Goal: Entertainment & Leisure: Consume media (video, audio)

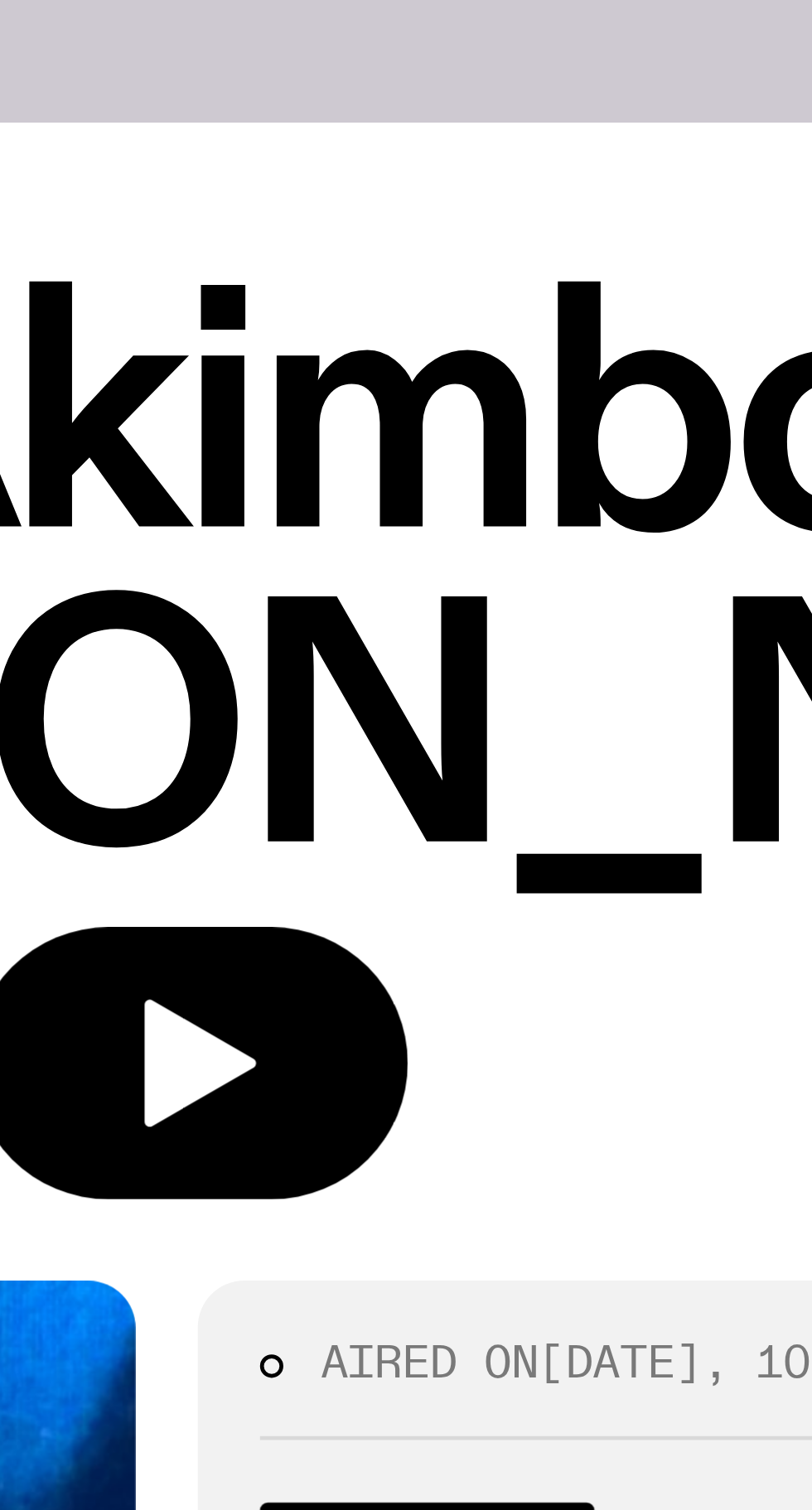
click at [327, 299] on icon "button" at bounding box center [315, 312] width 24 height 27
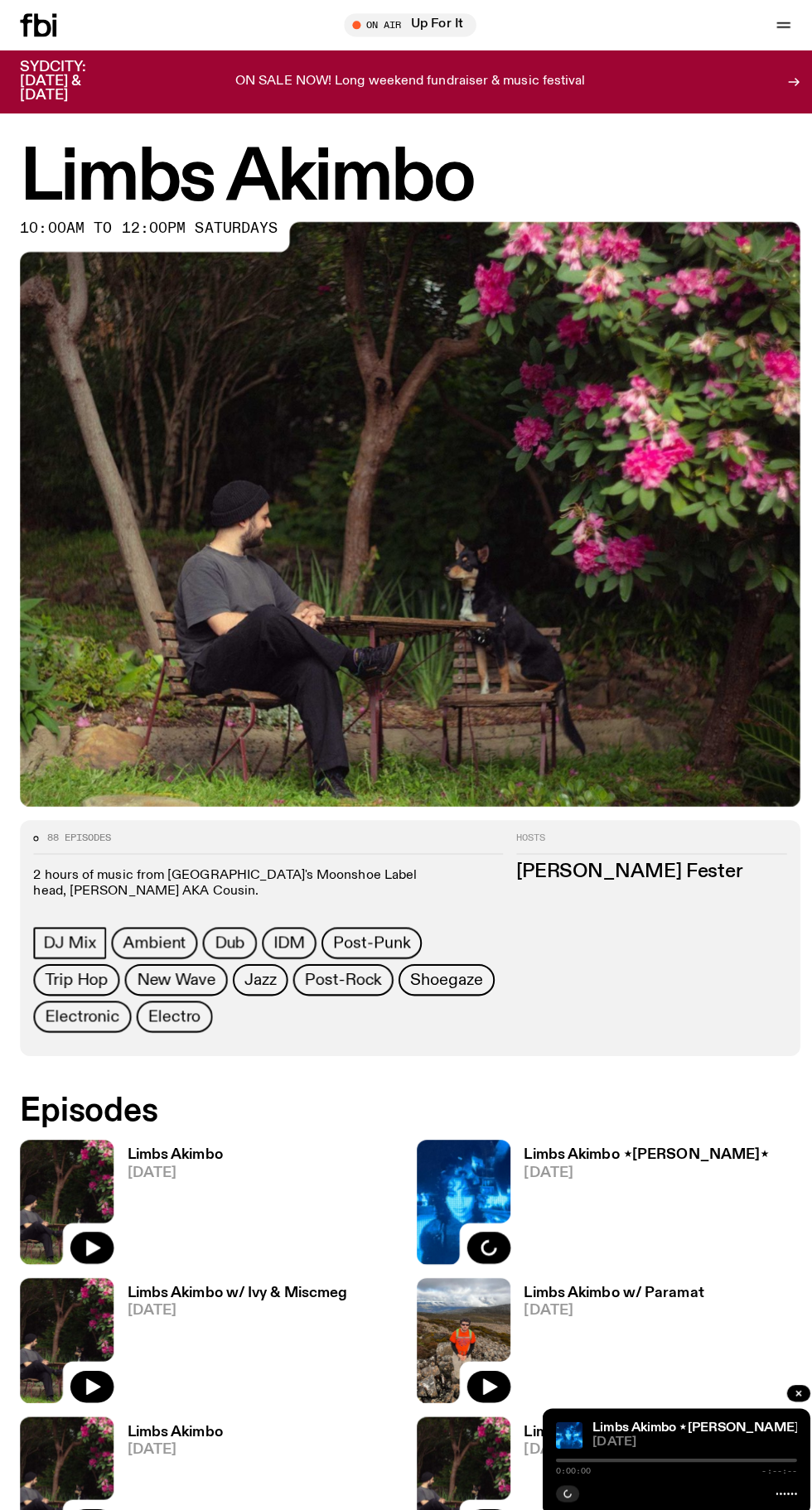
scroll to position [61, 0]
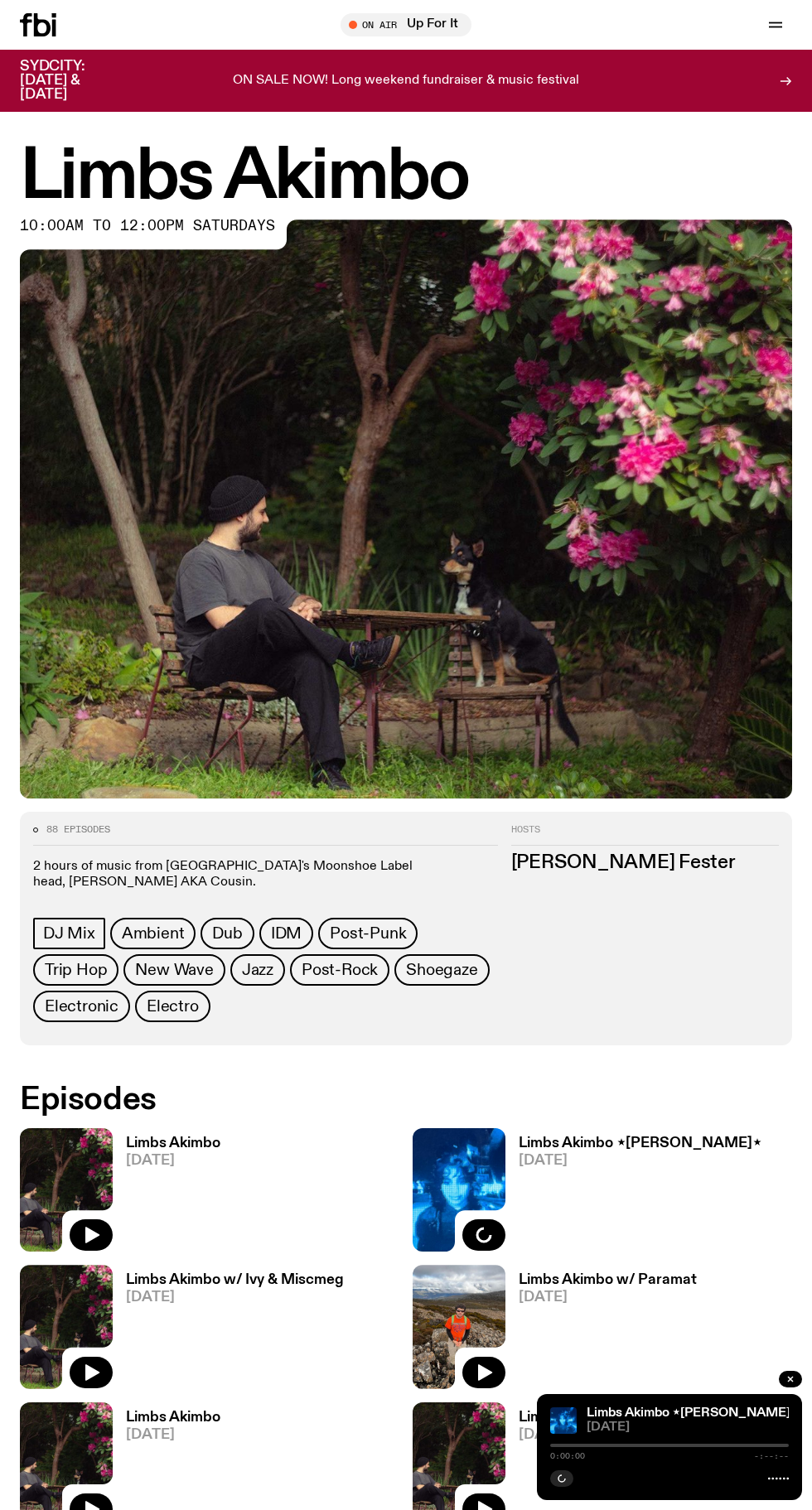
scroll to position [98, 0]
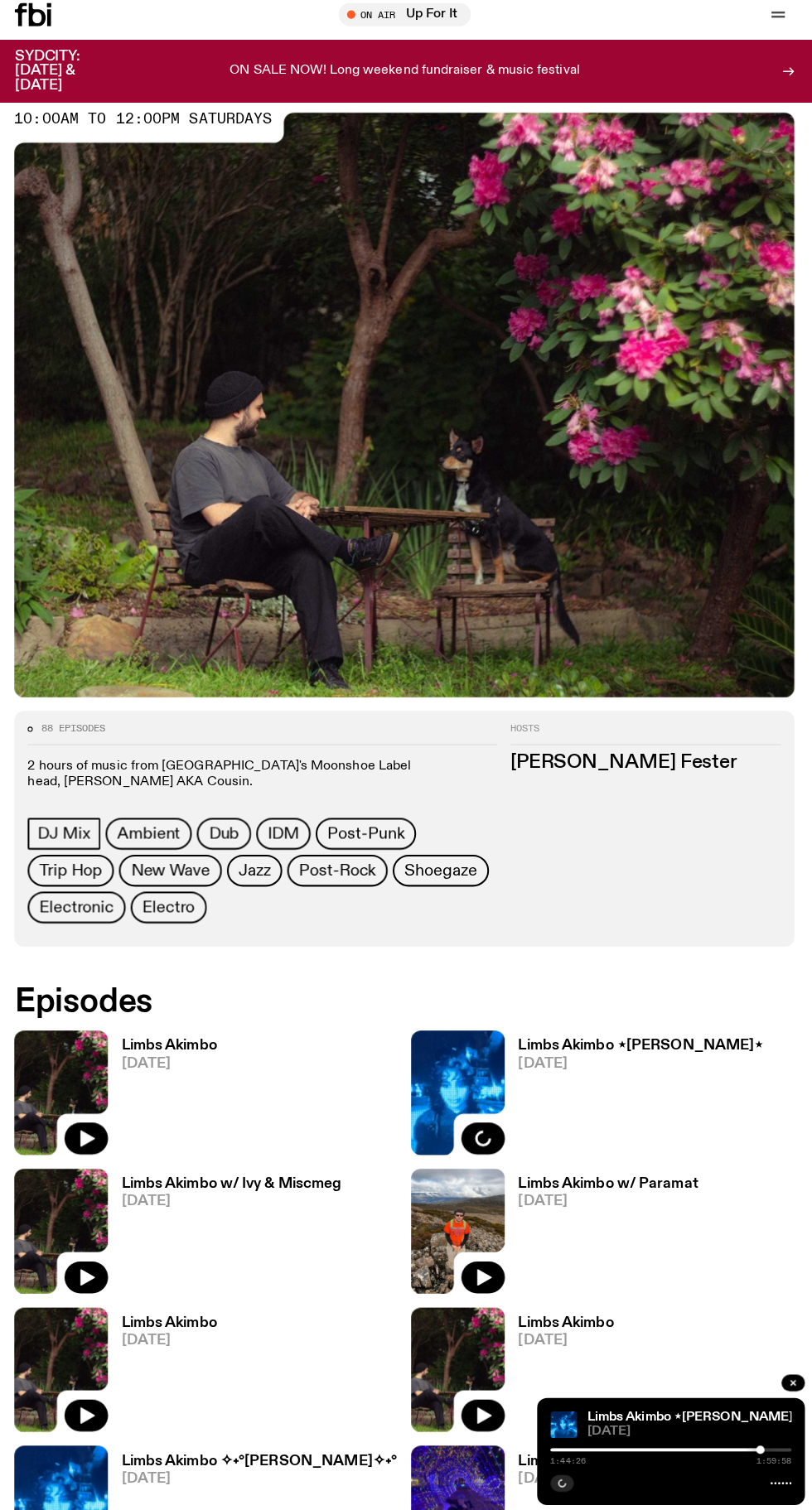
click at [204, 1050] on h3 "Limbs Akimbo" at bounding box center [173, 1045] width 94 height 14
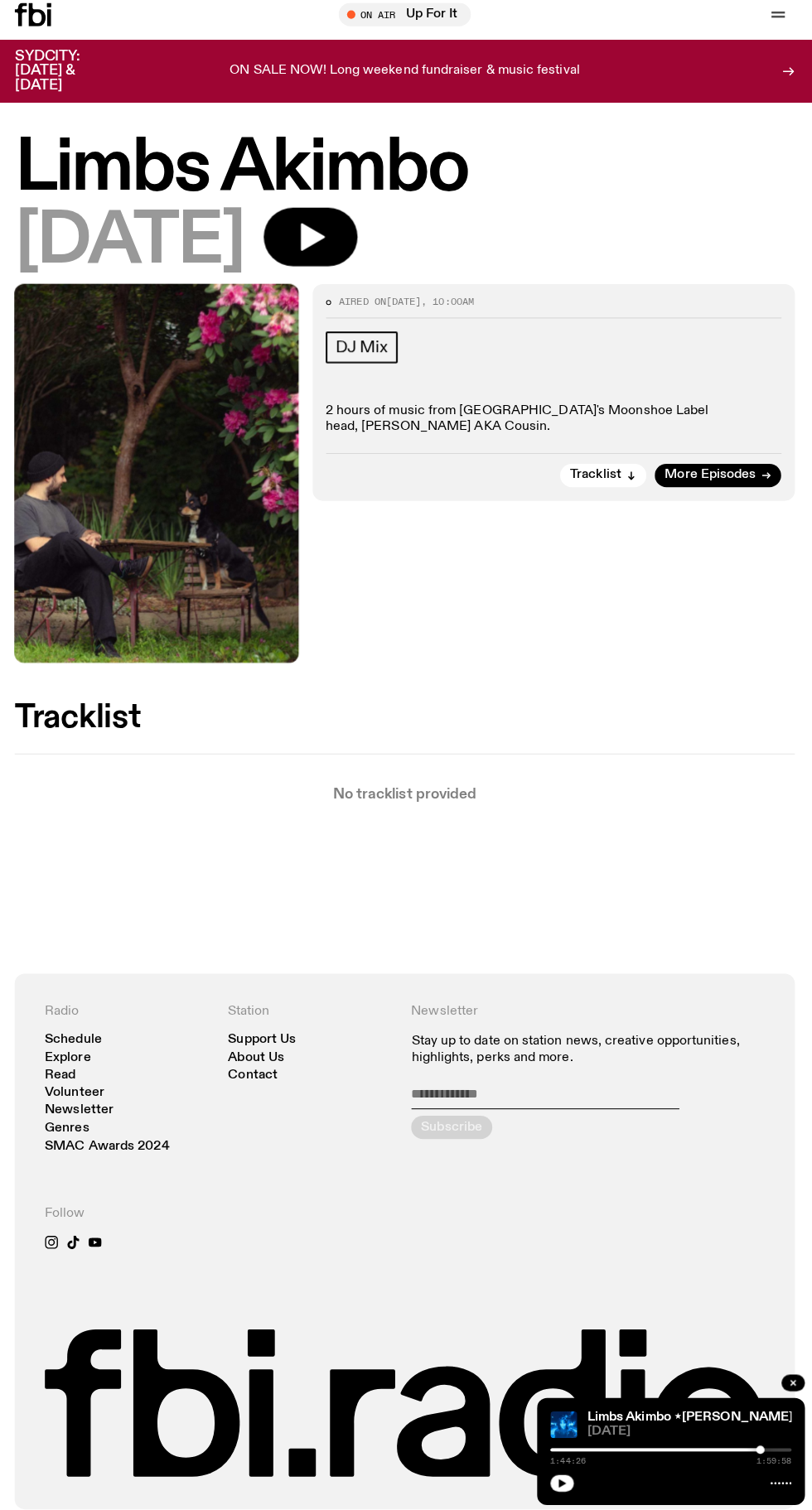
click at [327, 245] on icon "button" at bounding box center [315, 246] width 24 height 27
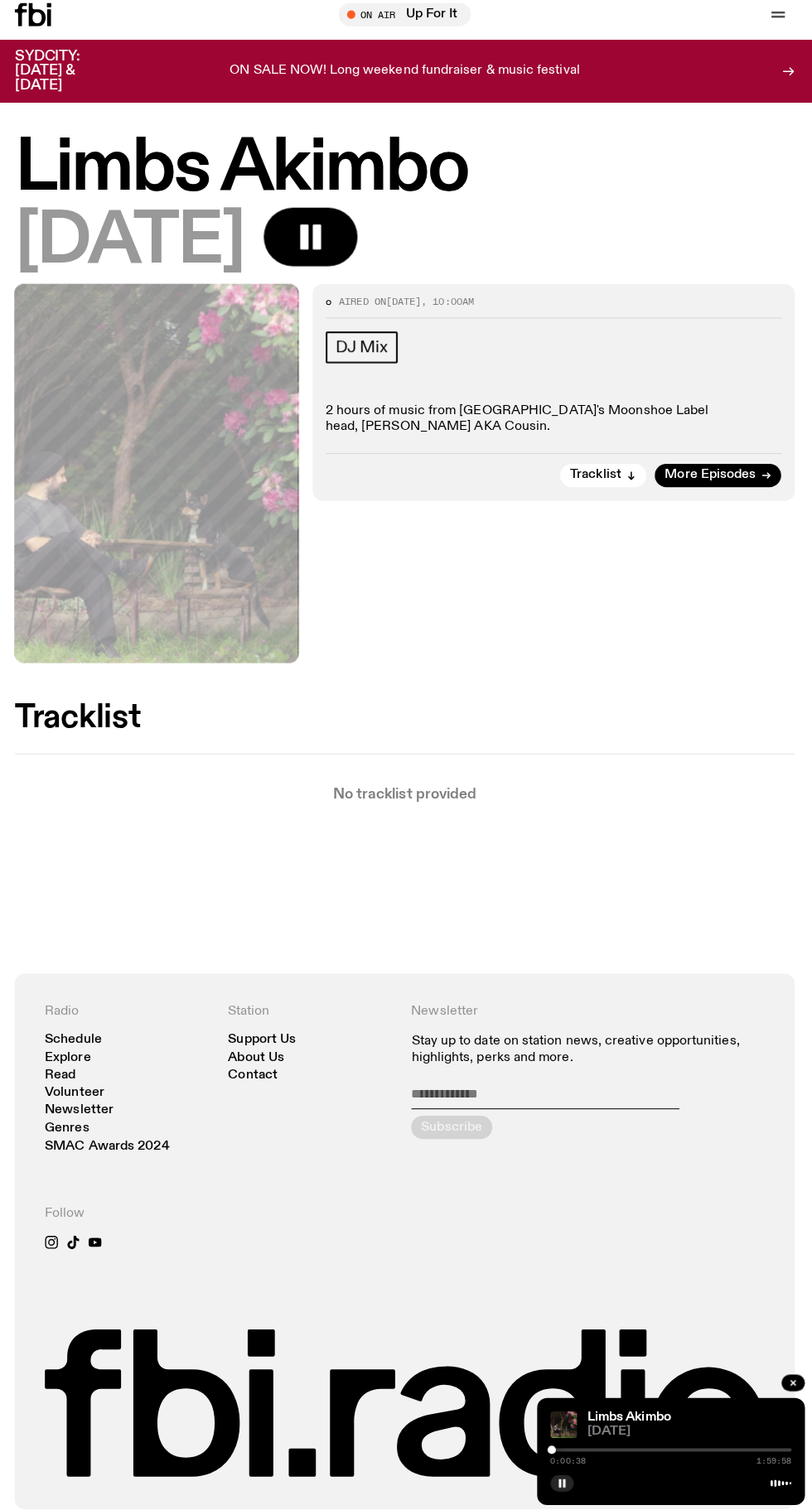
click at [616, 1444] on div at bounding box center [669, 1446] width 238 height 3
click at [676, 1444] on div at bounding box center [669, 1446] width 238 height 3
click at [730, 1444] on div at bounding box center [669, 1446] width 238 height 3
click at [771, 1444] on div at bounding box center [669, 1446] width 238 height 3
click at [708, 1444] on div at bounding box center [651, 1446] width 238 height 3
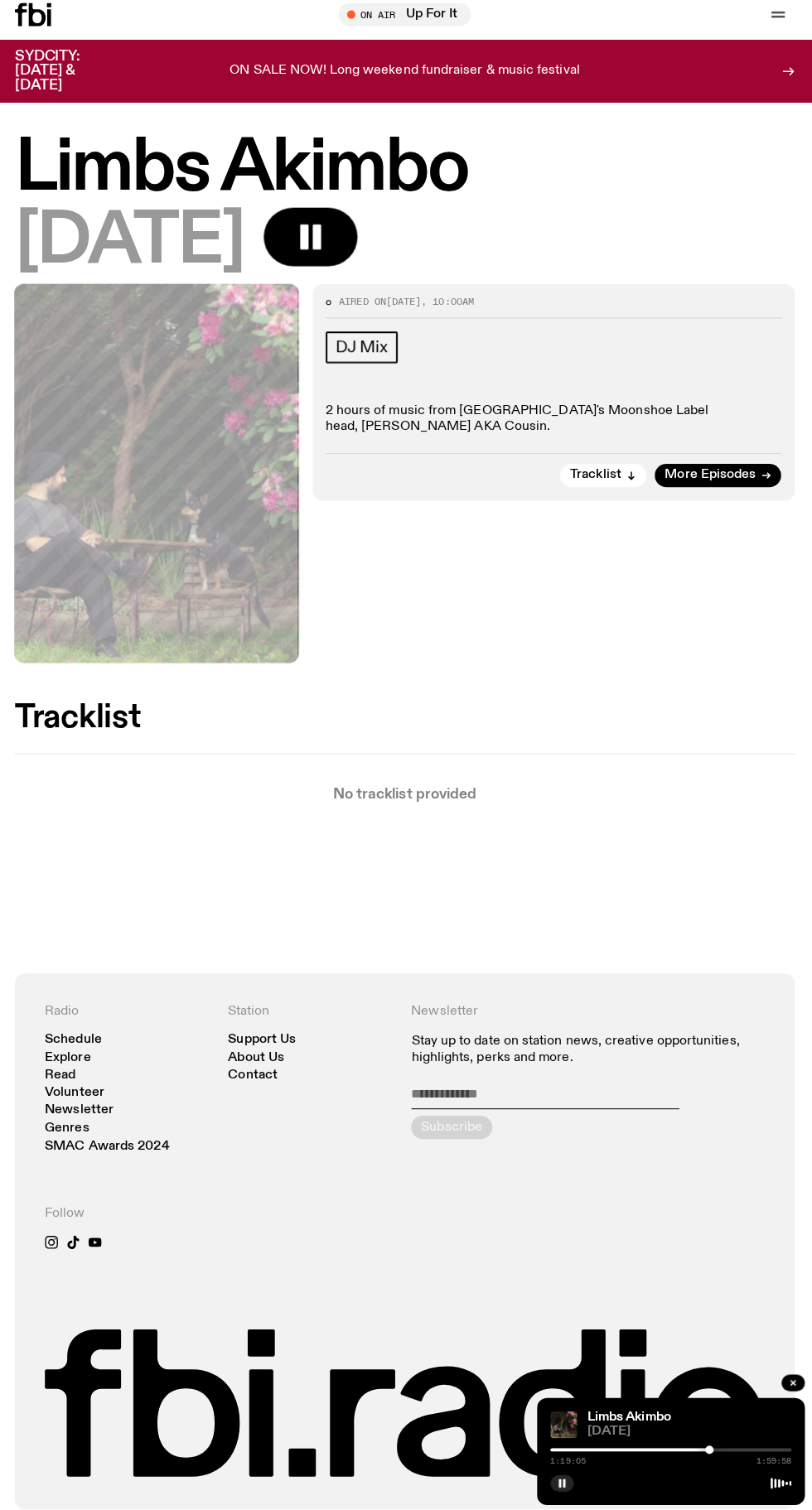
click at [678, 1444] on div at bounding box center [587, 1446] width 238 height 3
click at [631, 1444] on div at bounding box center [559, 1446] width 238 height 3
click at [630, 1444] on div at bounding box center [669, 1446] width 238 height 3
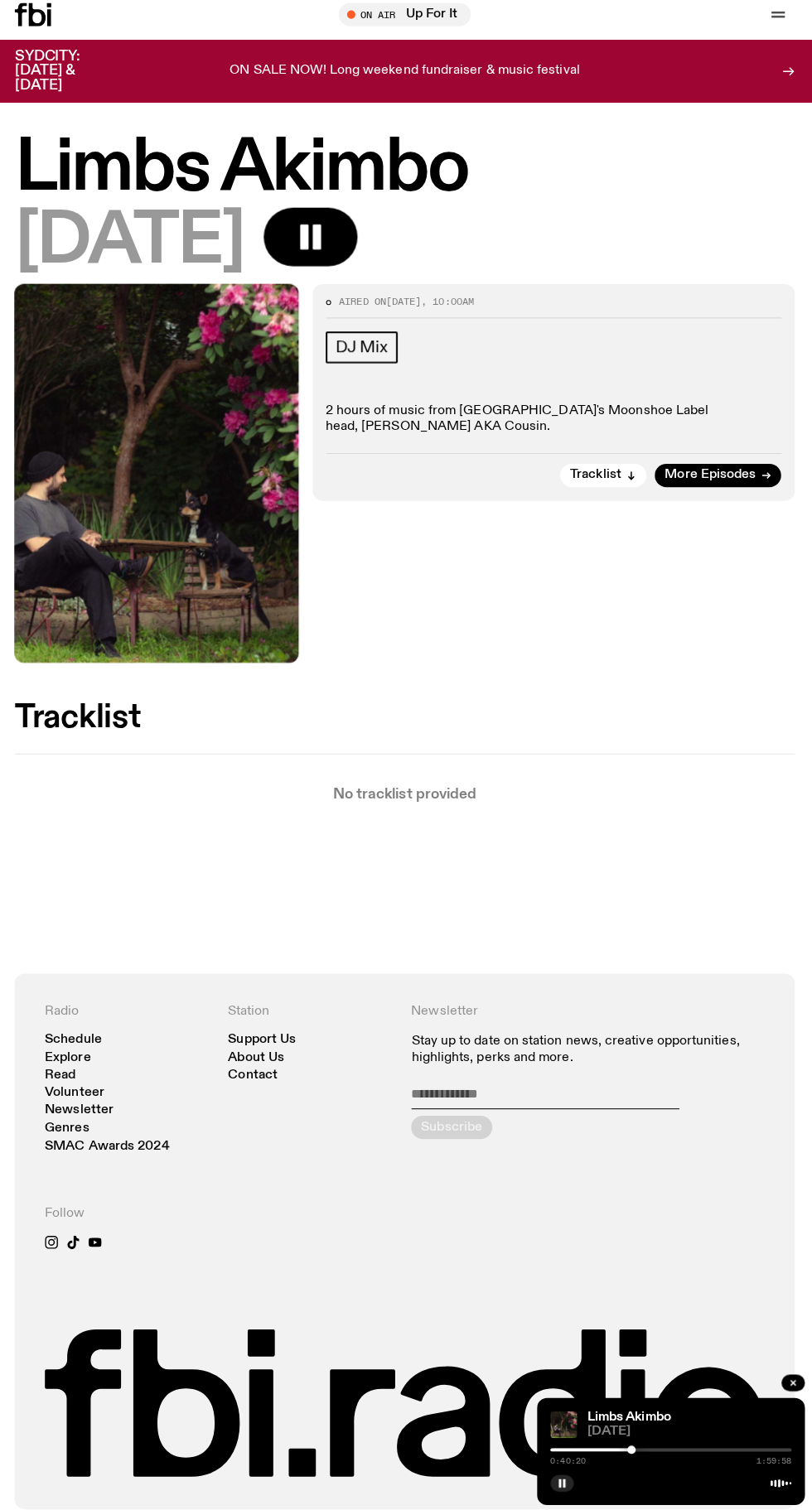
click at [584, 1444] on div at bounding box center [511, 1446] width 238 height 3
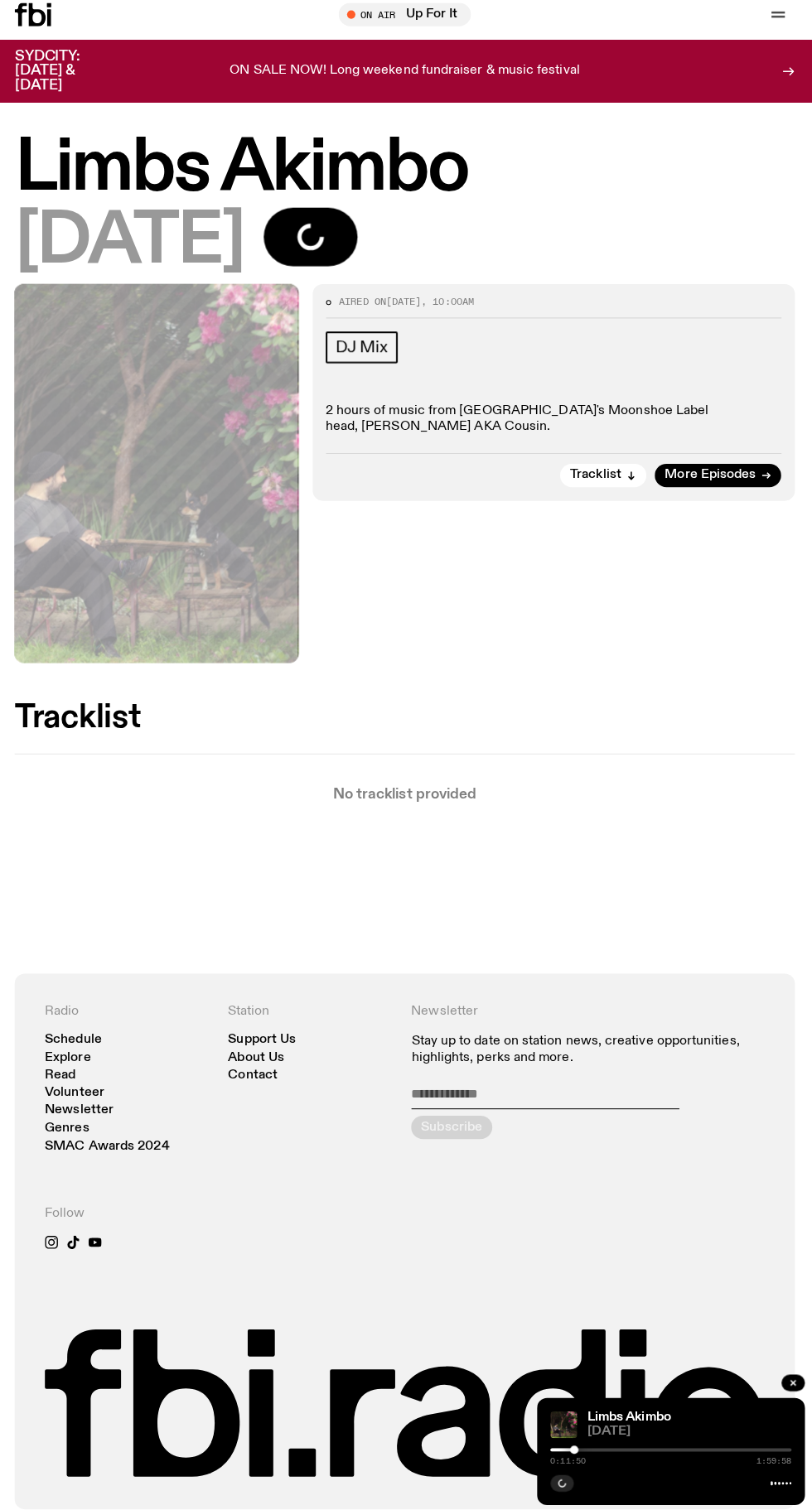
click at [583, 1444] on div at bounding box center [669, 1446] width 238 height 3
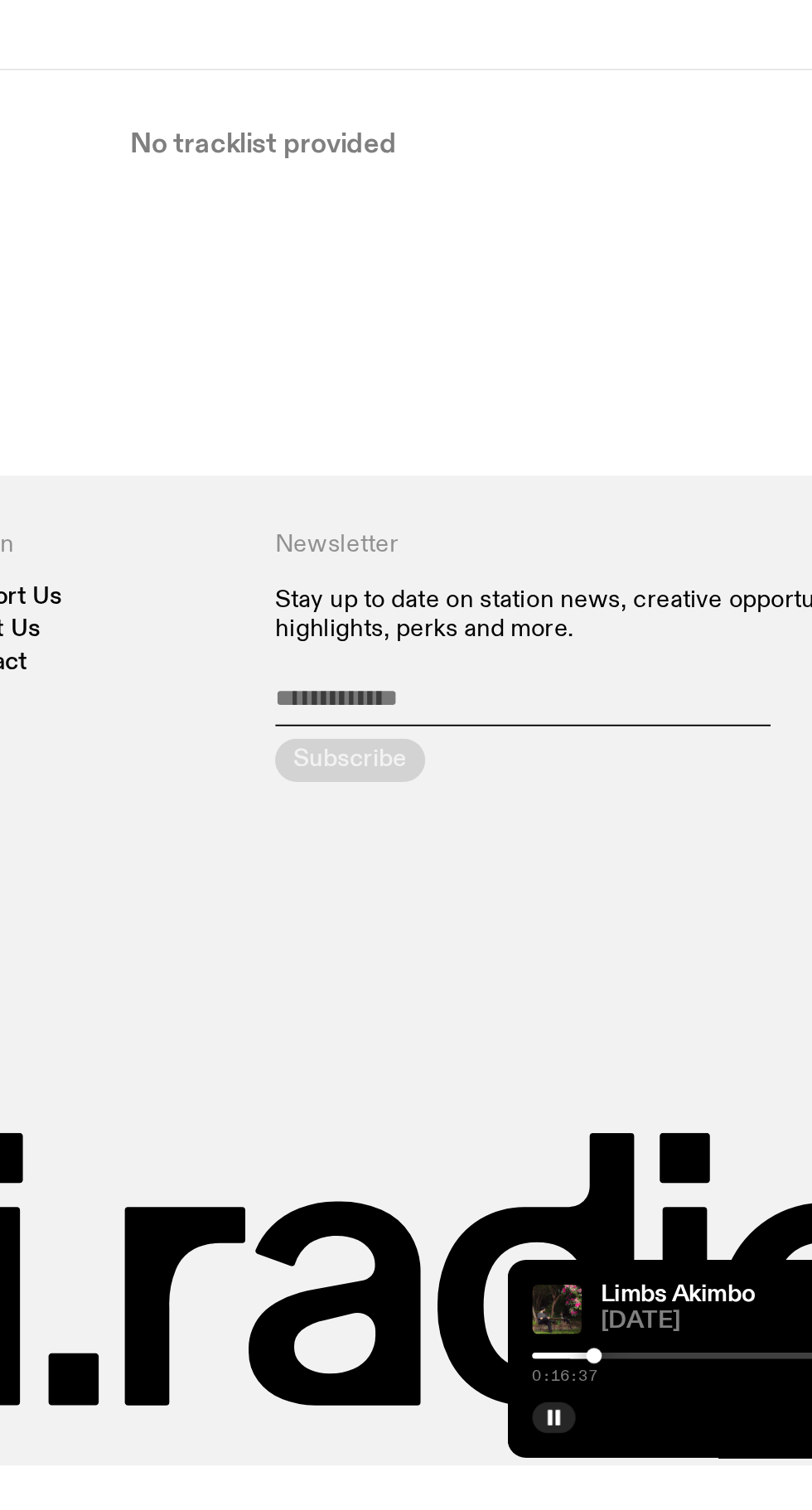
scroll to position [98, 0]
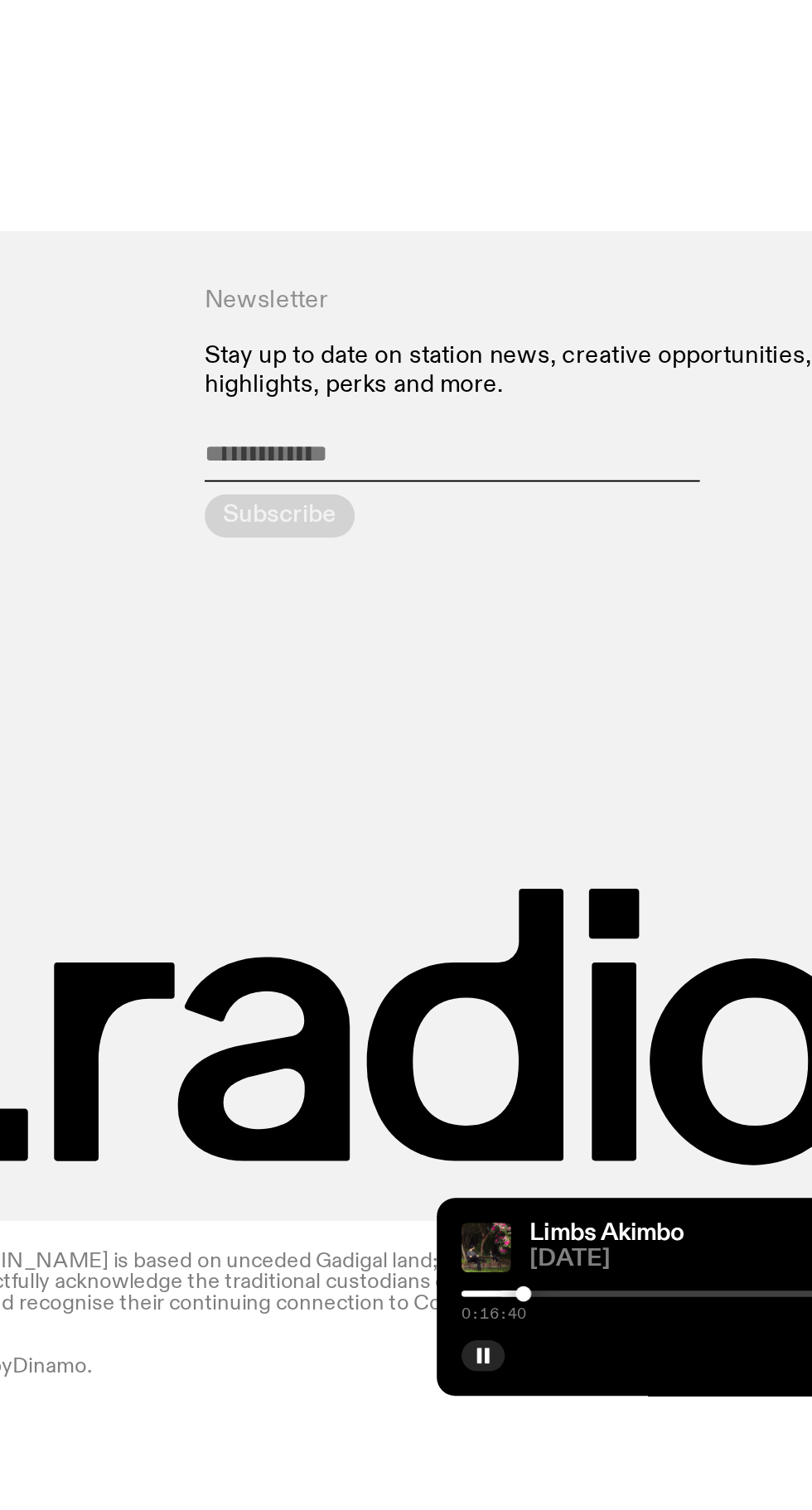
click at [573, 1447] on div at bounding box center [463, 1446] width 238 height 3
click at [590, 1447] on div at bounding box center [669, 1446] width 238 height 3
click at [583, 1447] on div at bounding box center [470, 1446] width 238 height 3
click at [583, 1449] on div at bounding box center [581, 1446] width 8 height 8
click at [573, 1447] on div at bounding box center [463, 1446] width 238 height 3
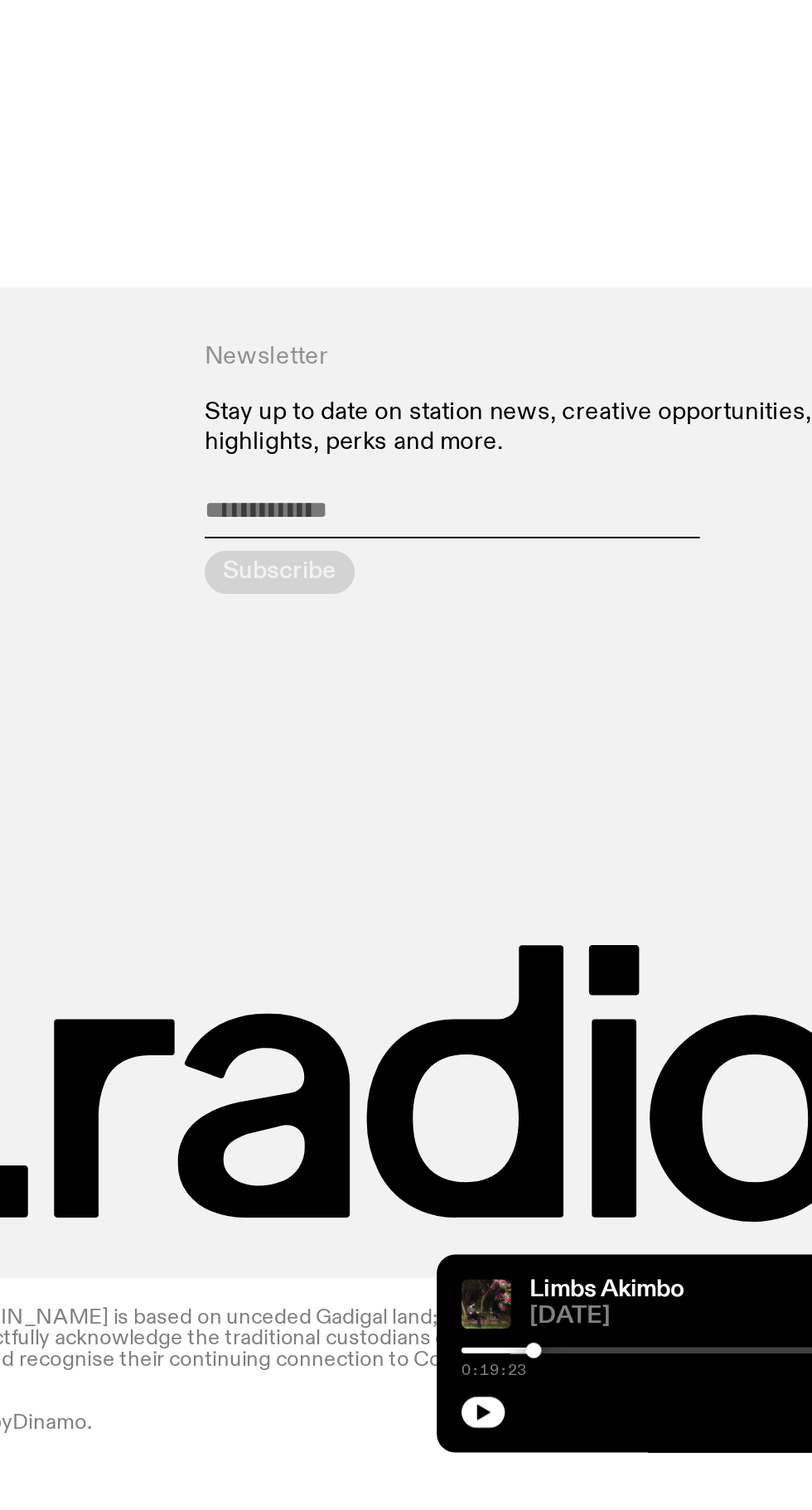
scroll to position [203, 0]
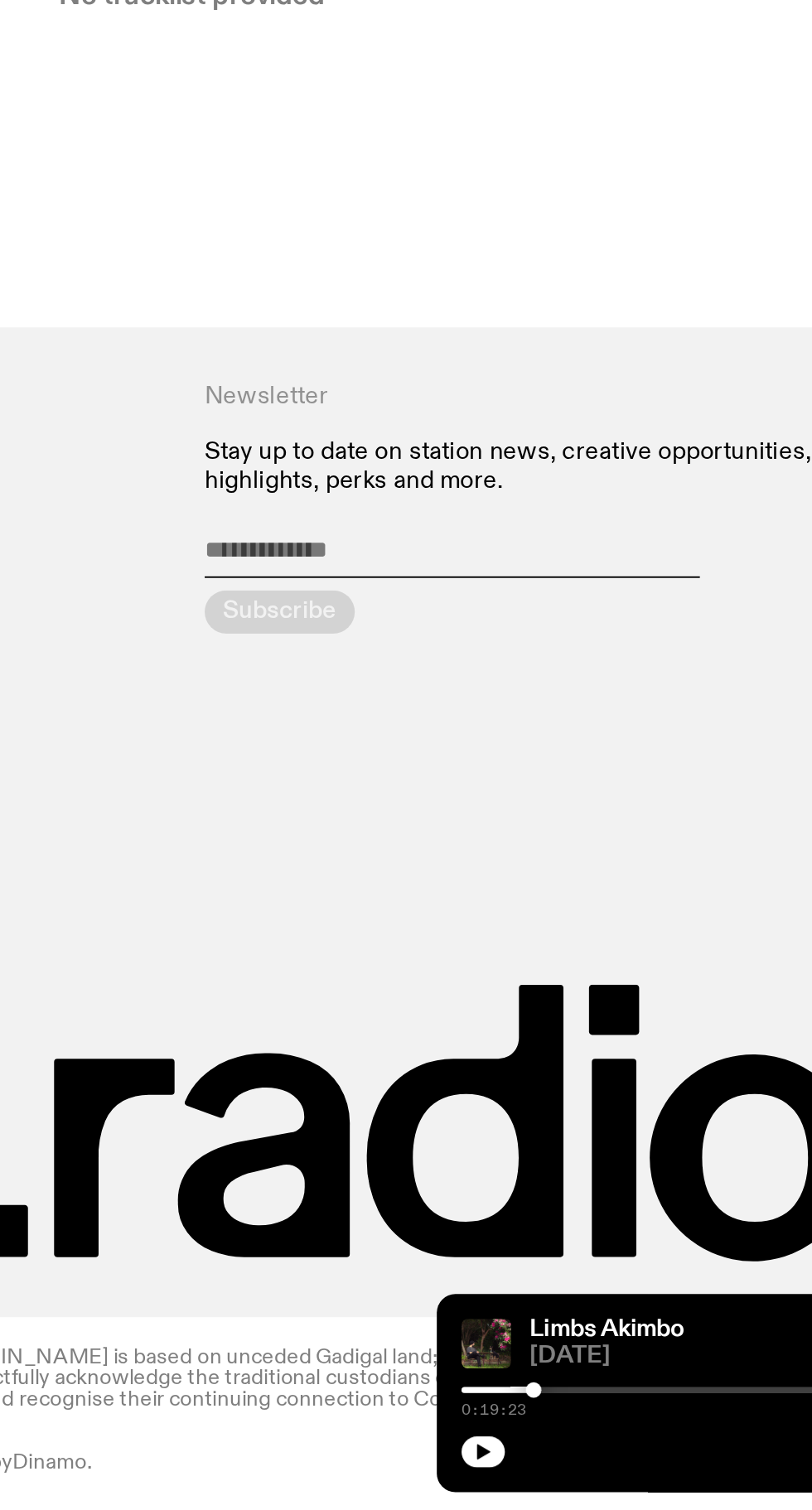
click at [566, 1478] on icon "button" at bounding box center [561, 1479] width 10 height 10
click at [566, 1479] on icon "button" at bounding box center [561, 1479] width 10 height 10
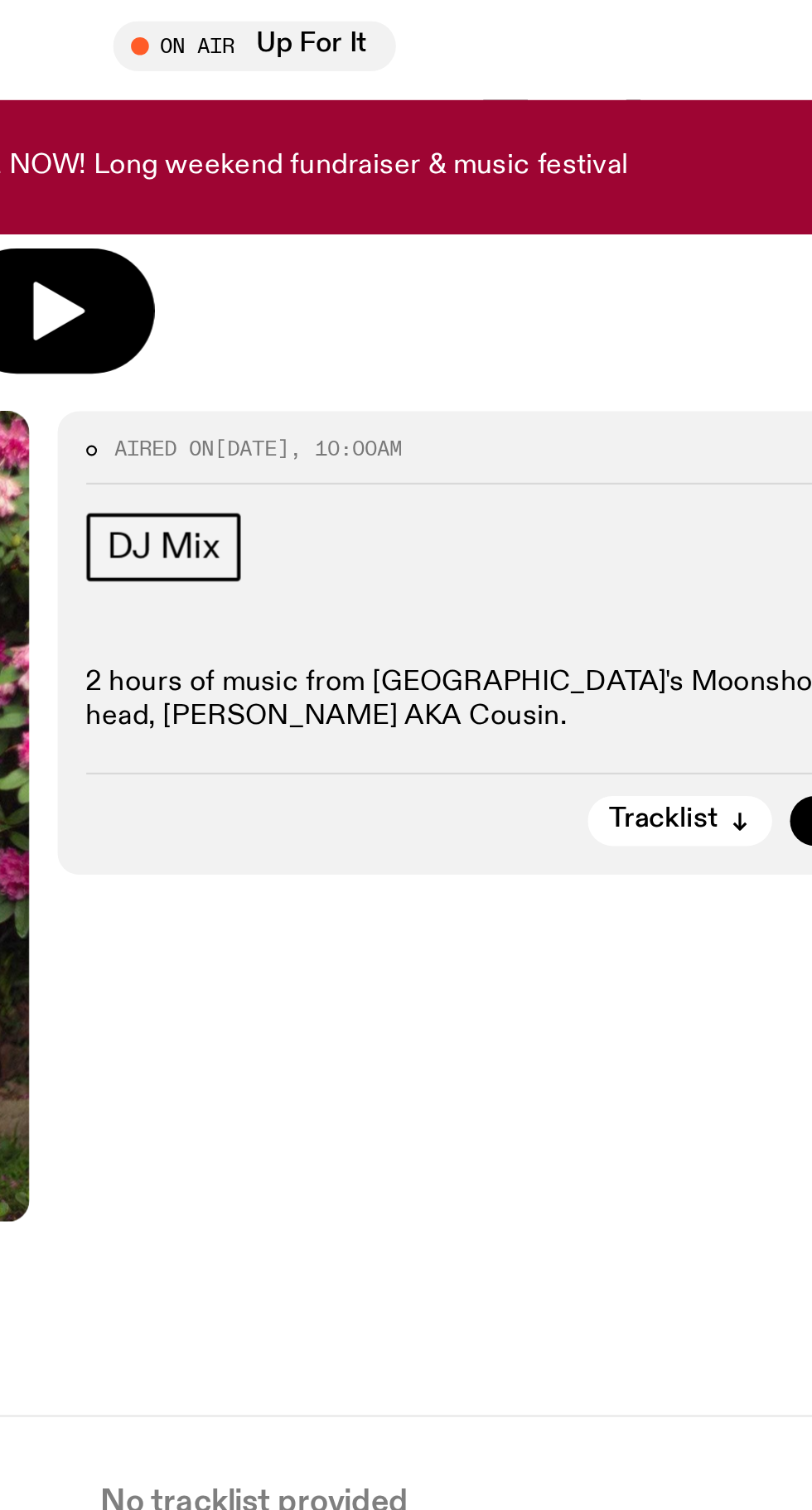
scroll to position [189, 0]
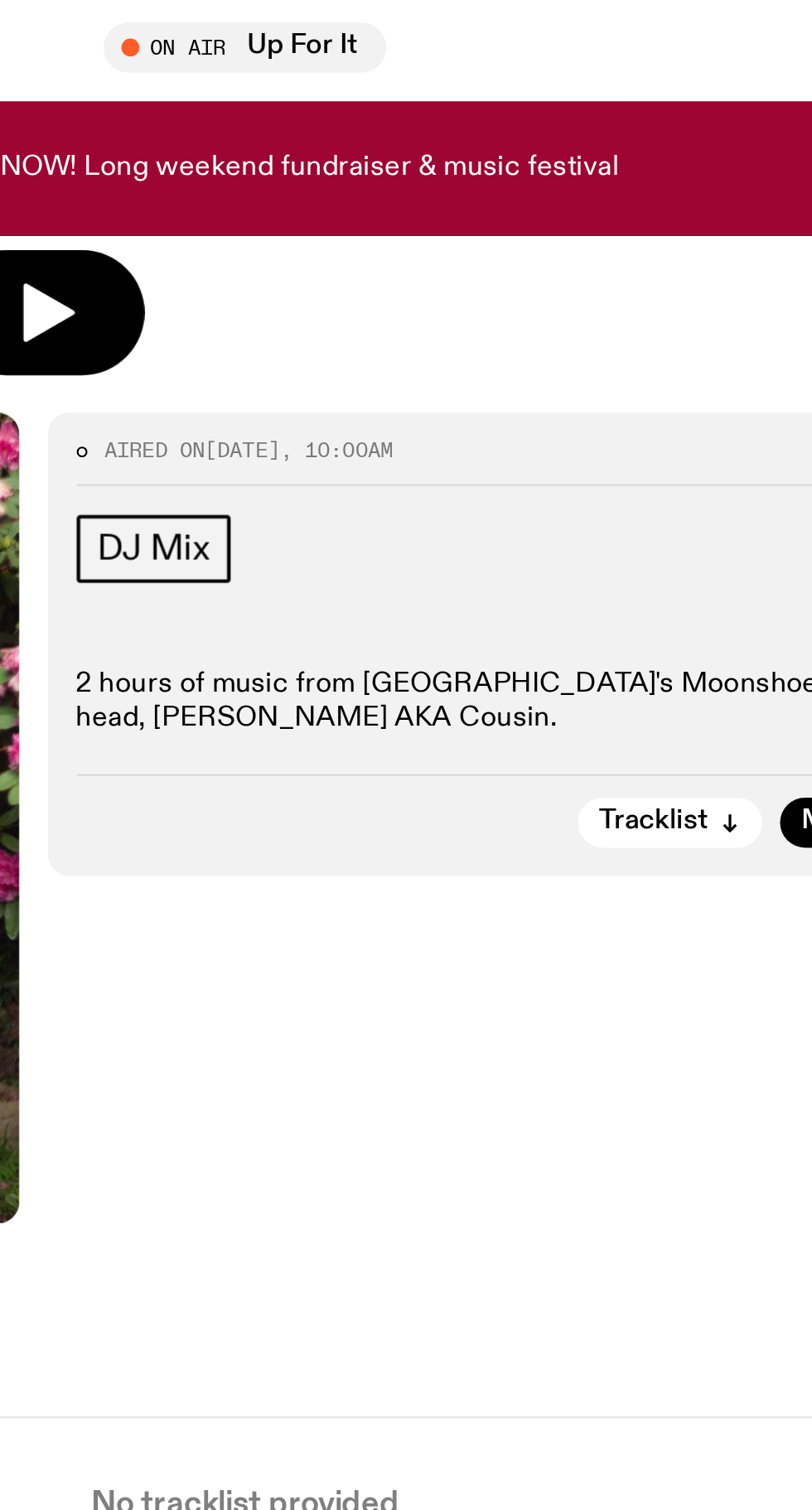
click at [546, 658] on div "No tracklist provided" at bounding box center [406, 682] width 772 height 48
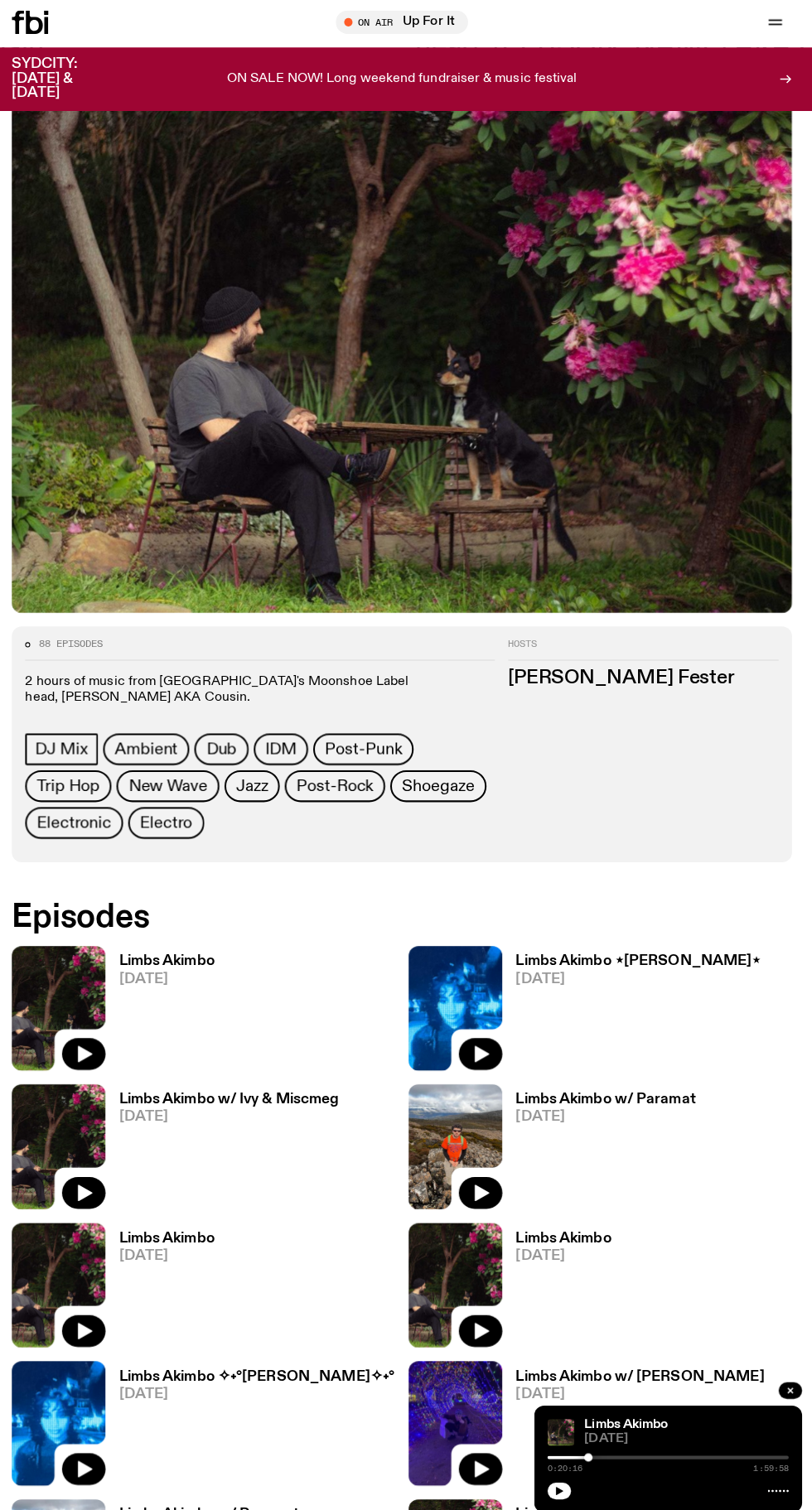
scroll to position [98, 0]
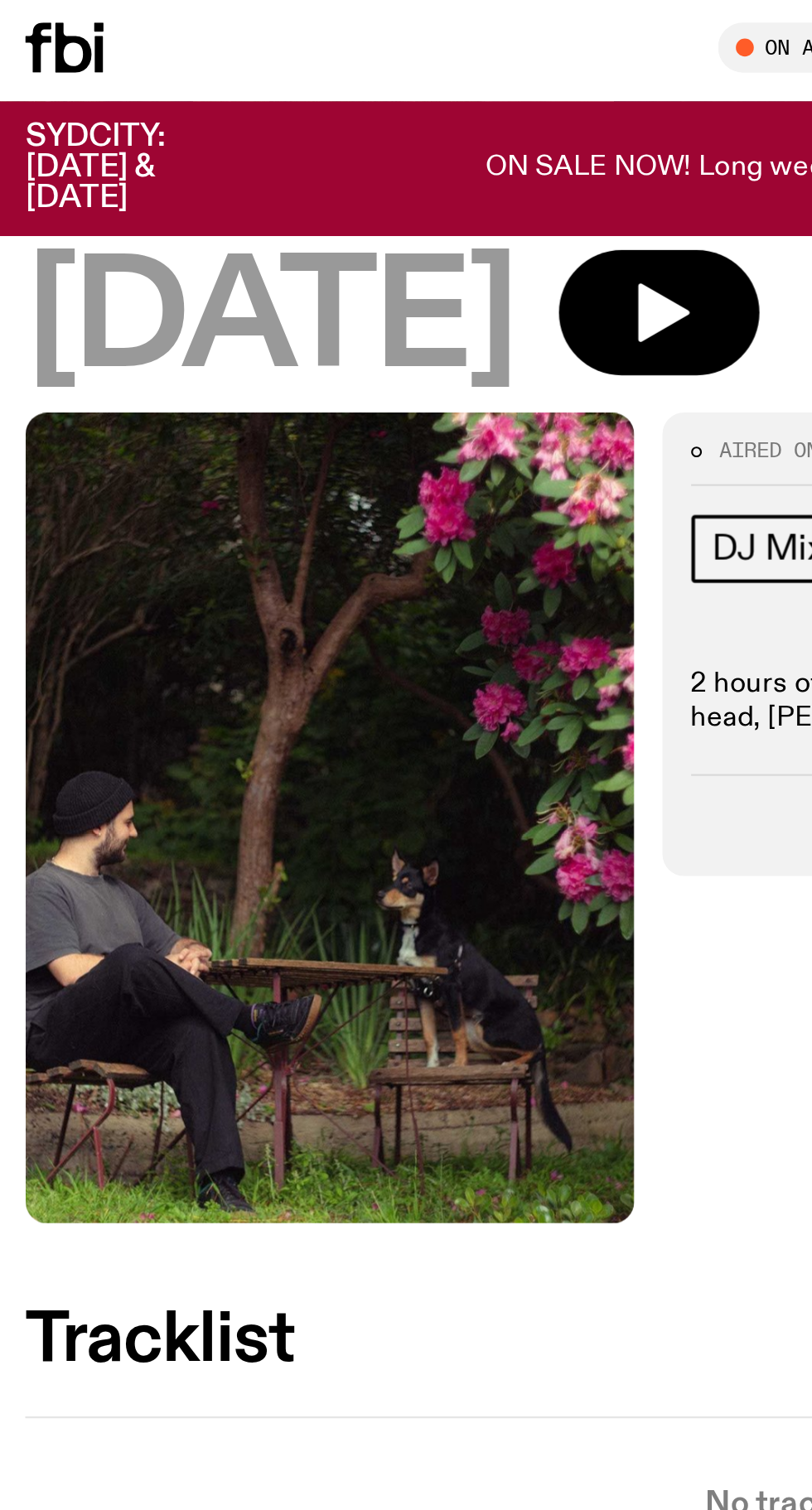
scroll to position [189, 0]
